Goal: Task Accomplishment & Management: Manage account settings

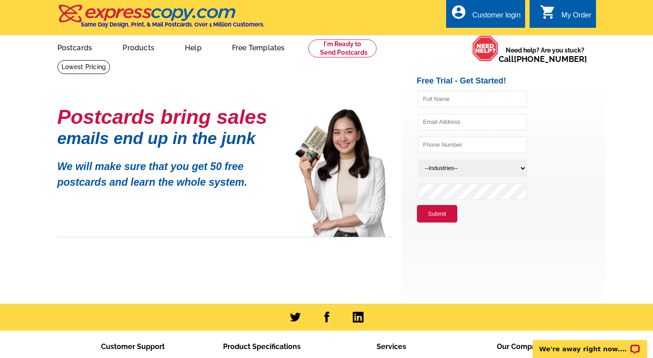
click at [490, 15] on div "Customer login" at bounding box center [496, 17] width 48 height 13
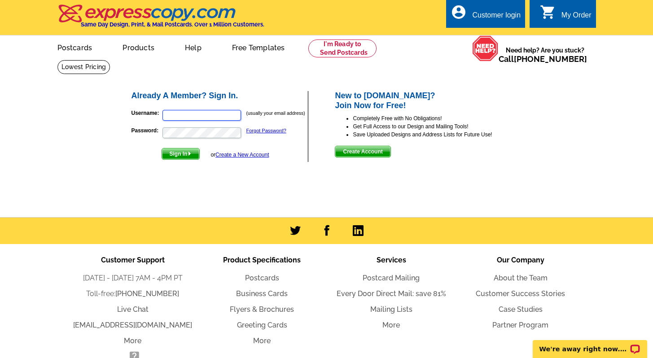
click at [209, 116] on input "Username:" at bounding box center [201, 115] width 79 height 11
